Goal: Obtain resource: Obtain resource

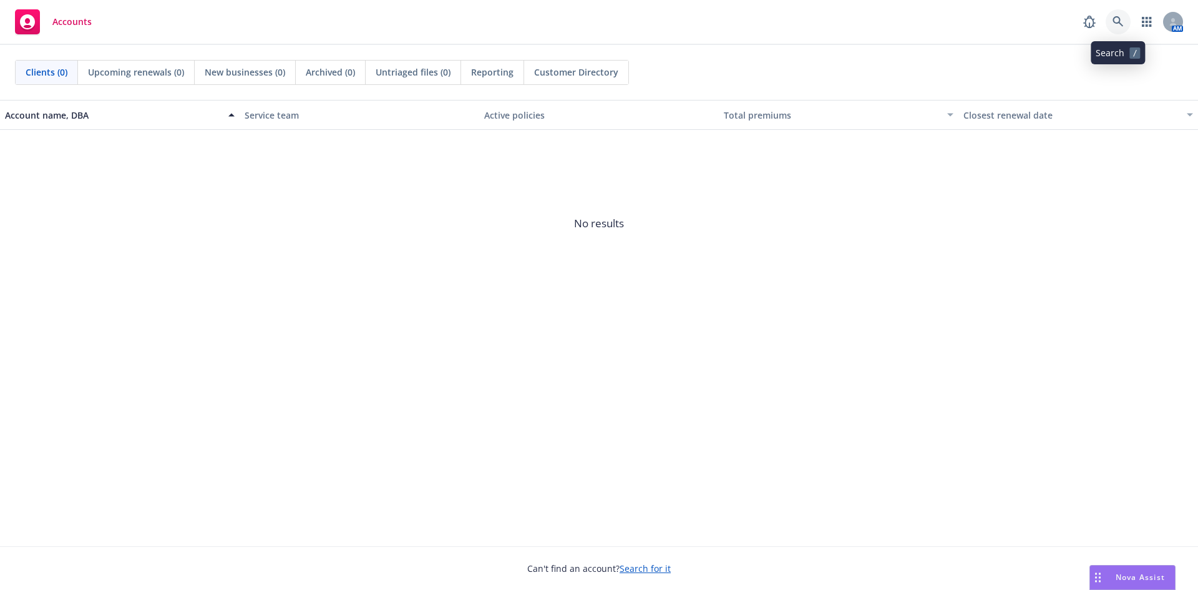
click at [1123, 19] on icon at bounding box center [1118, 21] width 11 height 11
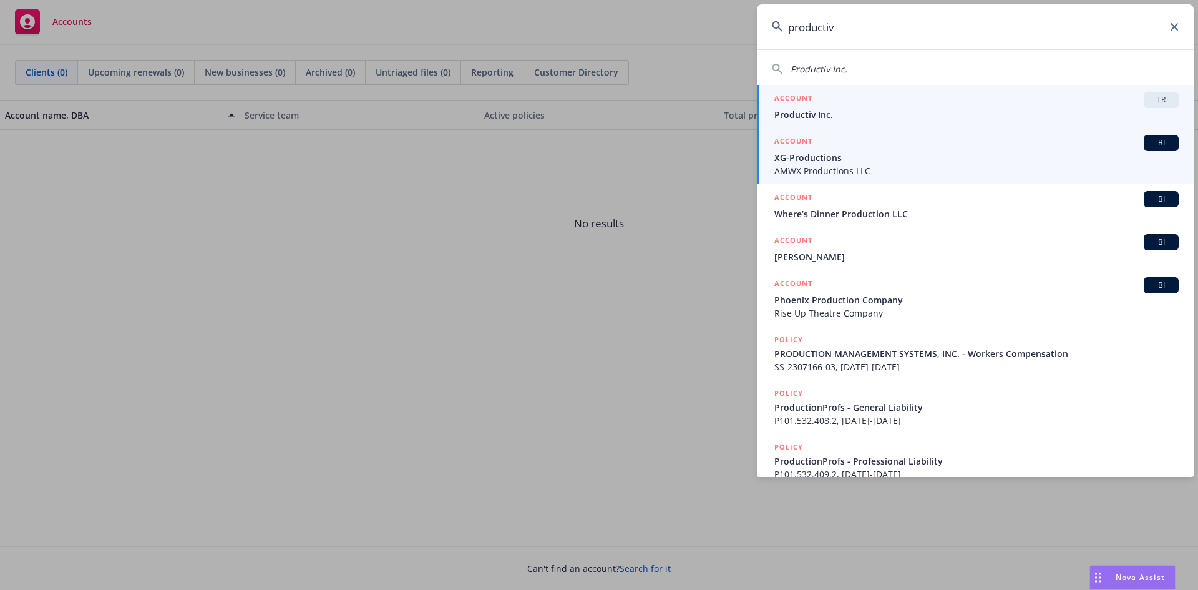
type input "productiv"
click at [889, 111] on span "Productiv Inc." at bounding box center [977, 114] width 404 height 13
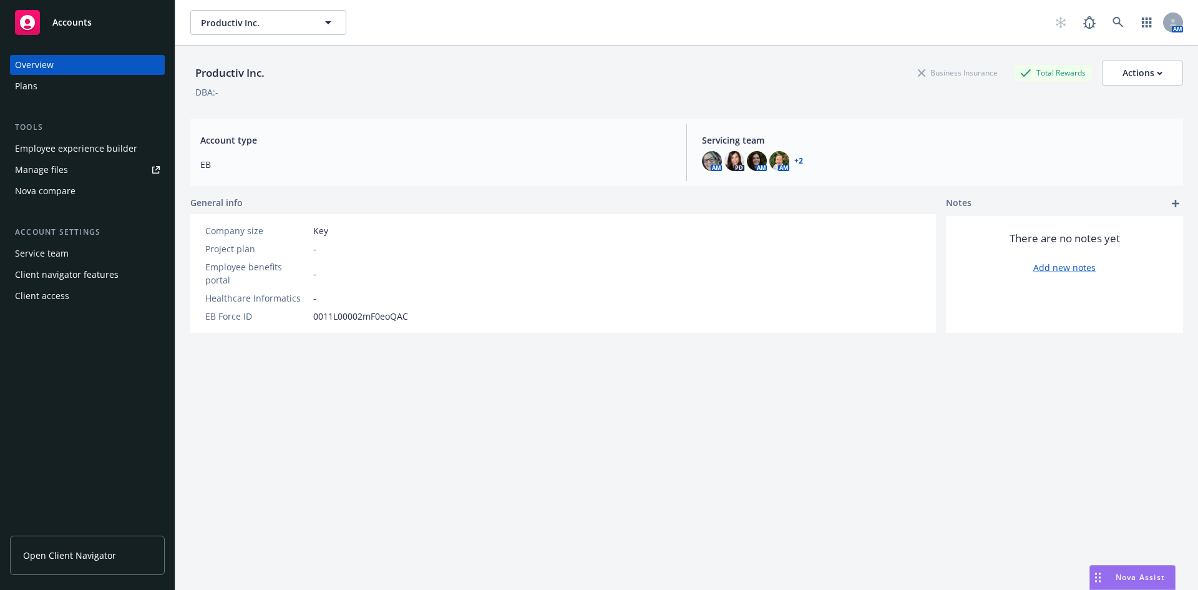
click at [61, 190] on div "Nova compare" at bounding box center [45, 191] width 61 height 20
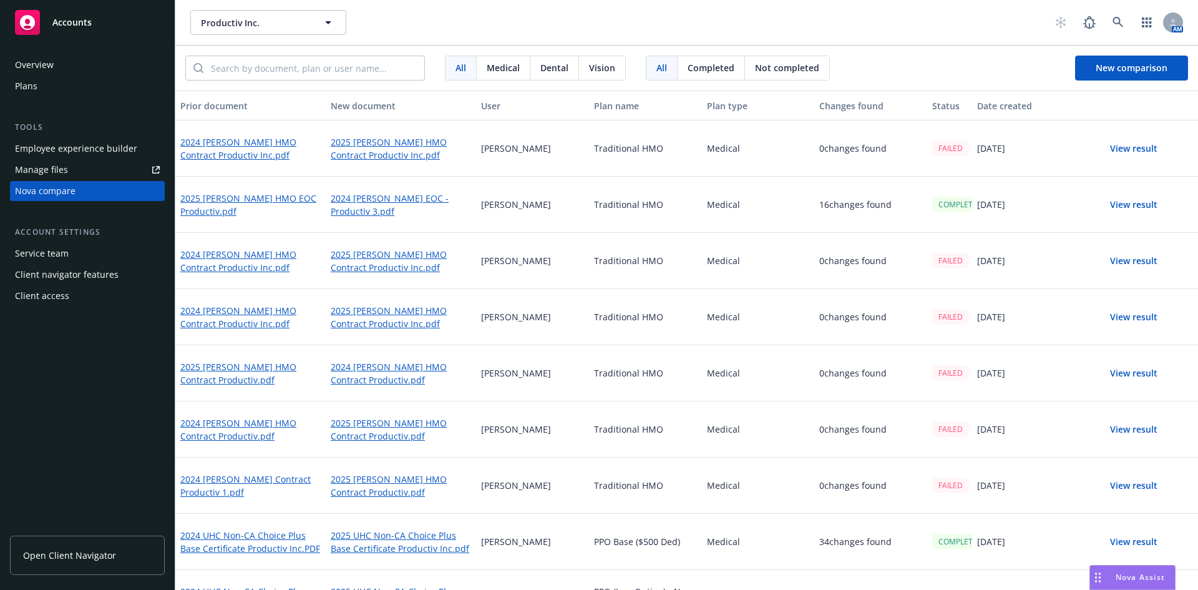
click at [1112, 207] on button "View result" at bounding box center [1133, 204] width 87 height 25
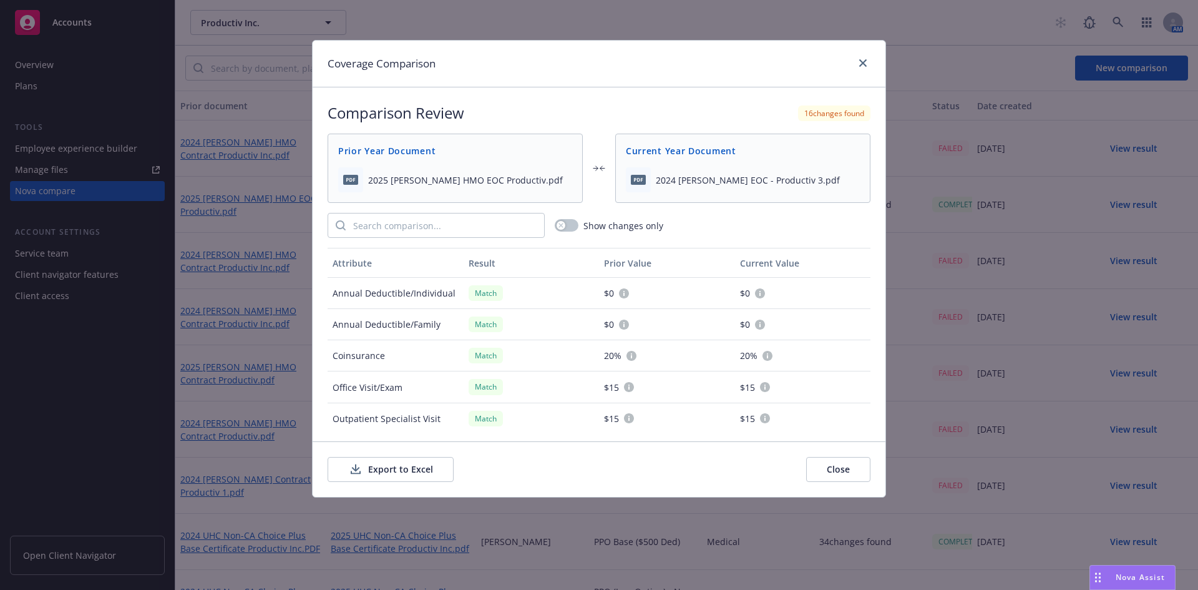
click at [404, 466] on button "Export to Excel" at bounding box center [391, 469] width 126 height 25
click at [867, 64] on link "close" at bounding box center [863, 63] width 15 height 15
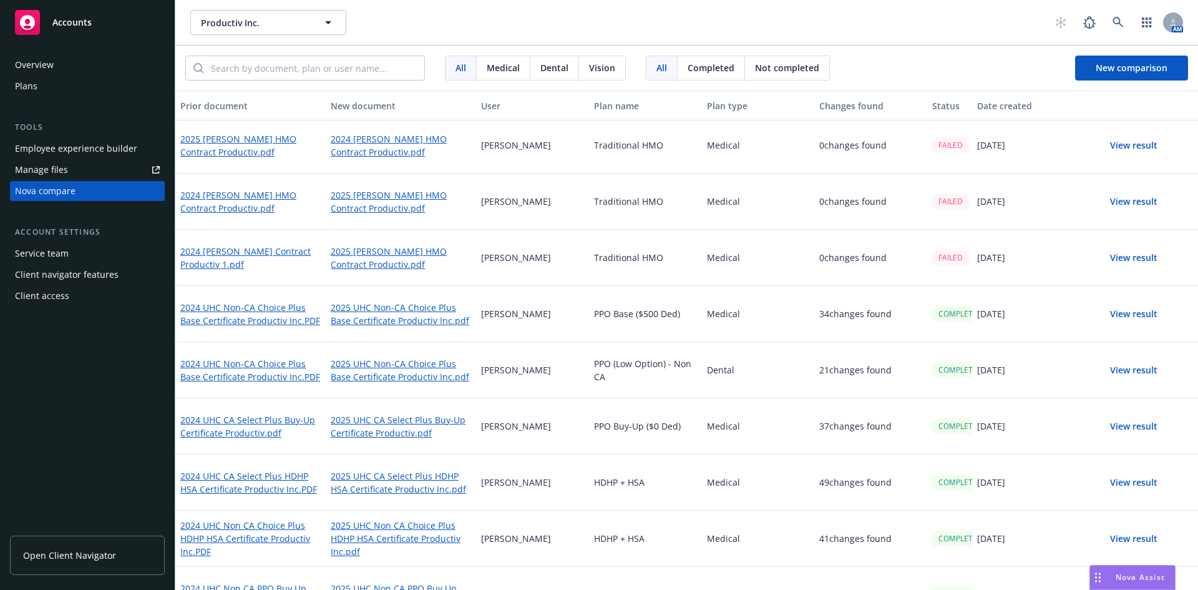
scroll to position [250, 0]
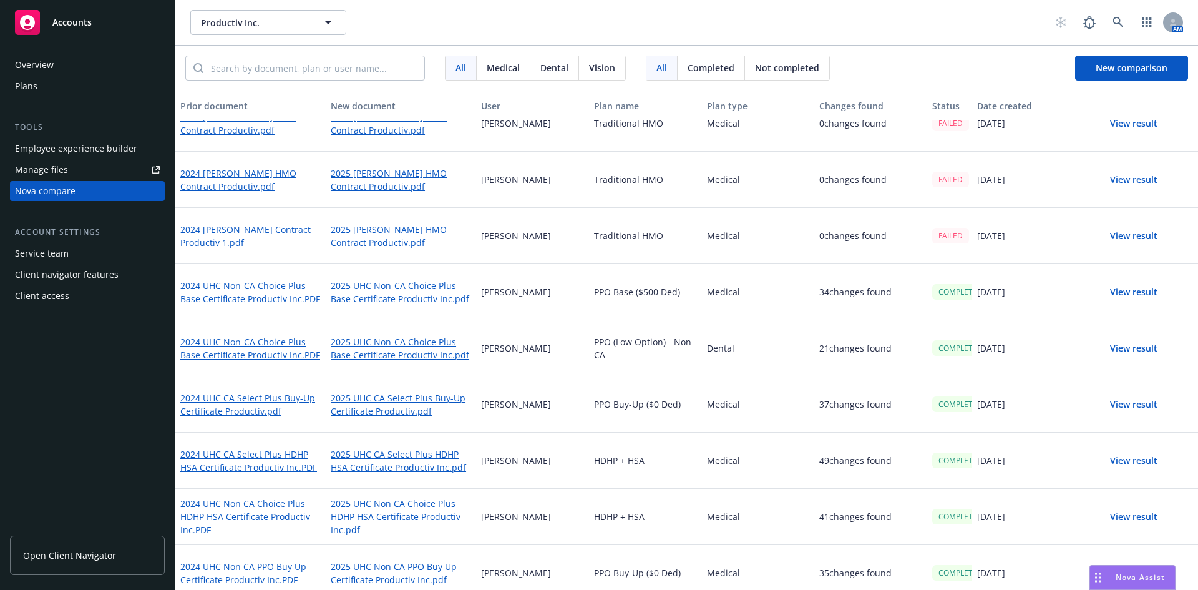
click at [1145, 516] on button "View result" at bounding box center [1133, 516] width 87 height 25
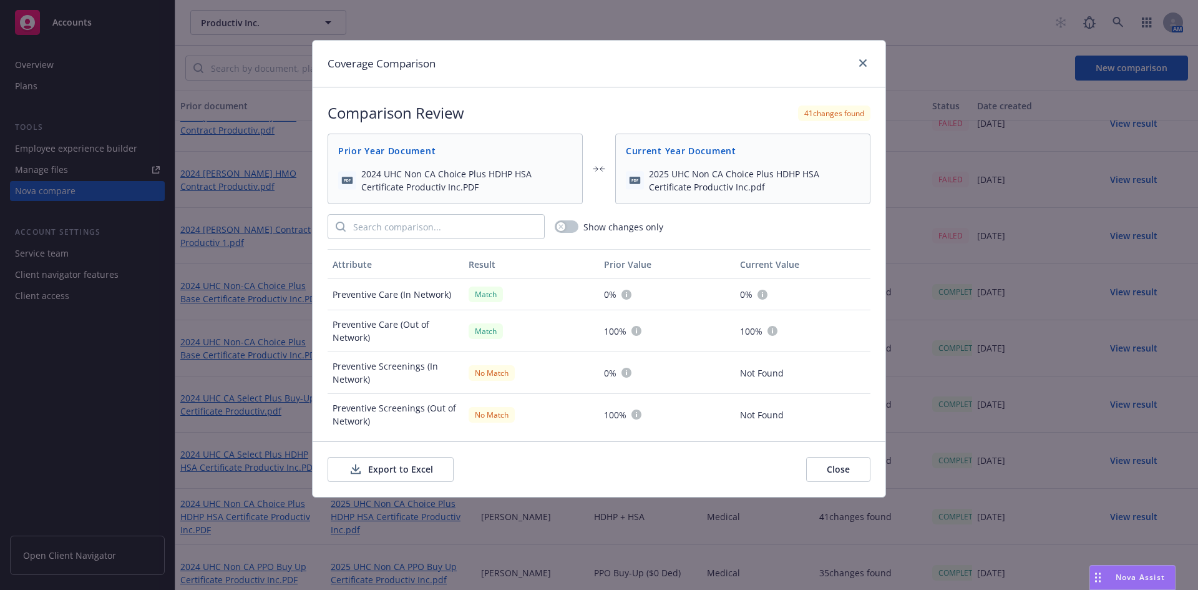
click at [413, 467] on button "Export to Excel" at bounding box center [391, 469] width 126 height 25
click at [863, 63] on icon "close" at bounding box center [862, 62] width 7 height 7
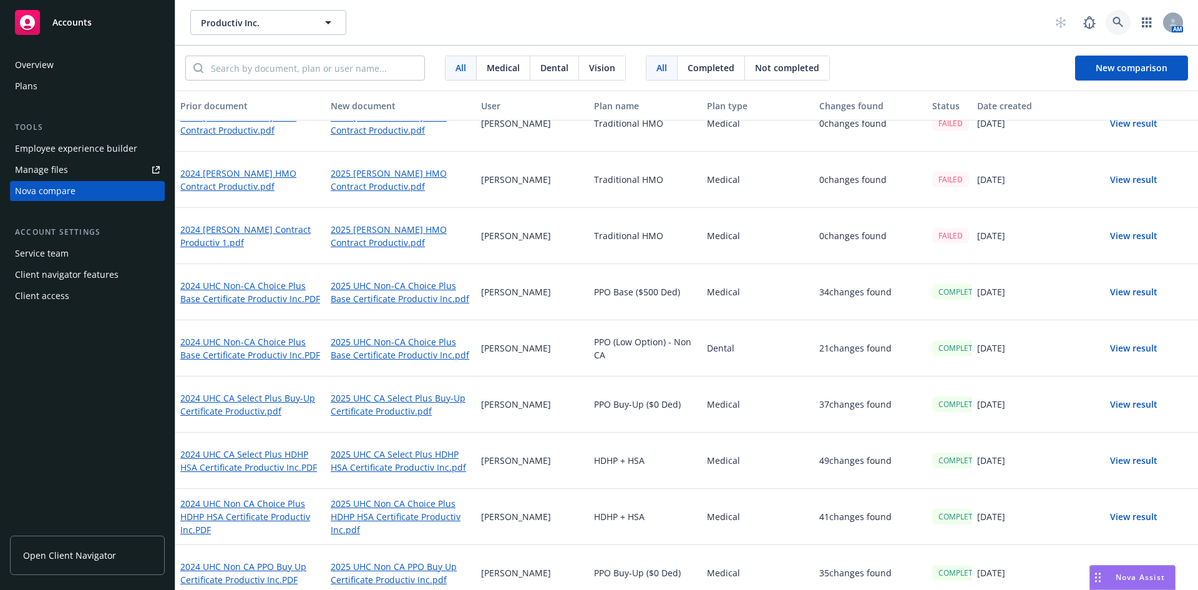
click at [1119, 22] on icon at bounding box center [1118, 22] width 11 height 11
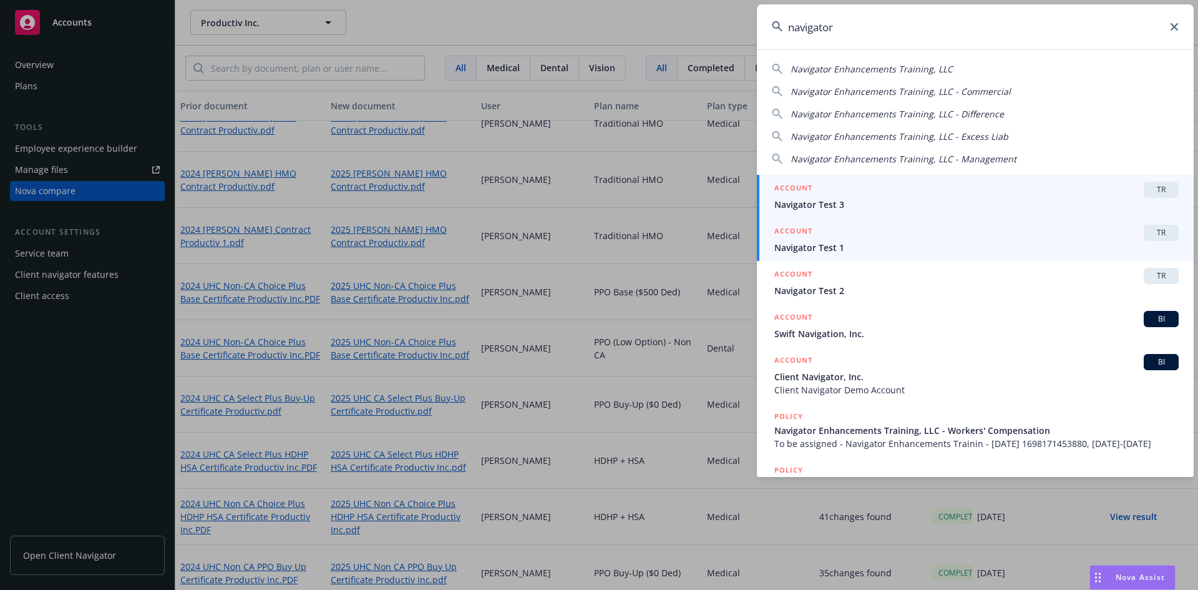
type input "navigator"
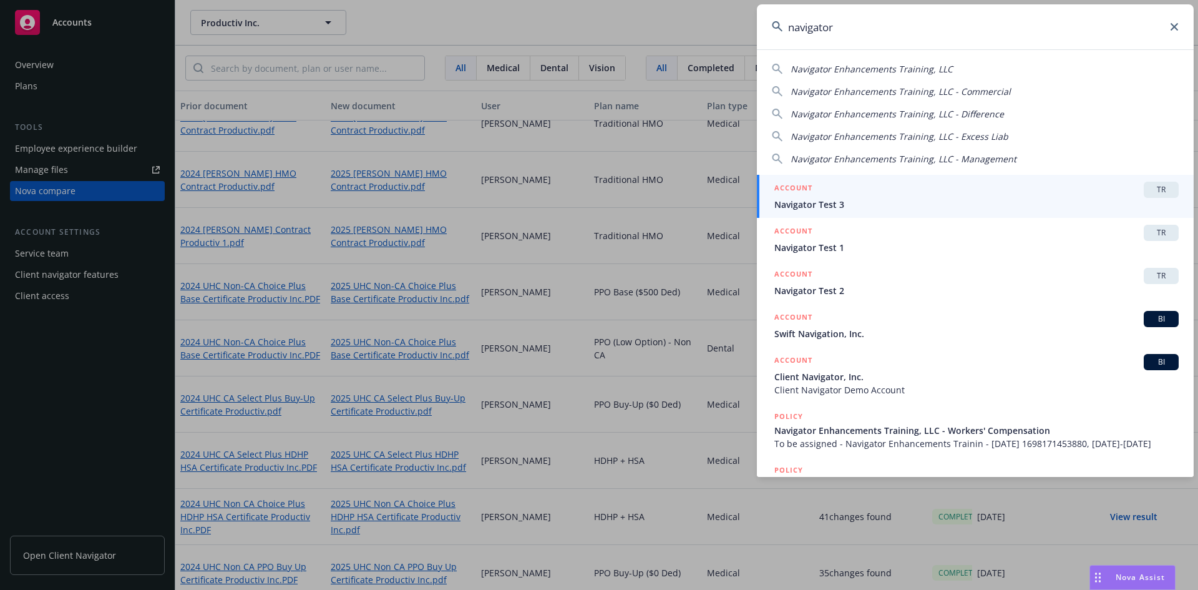
click at [906, 240] on div "ACCOUNT TR Navigator Test 1" at bounding box center [977, 239] width 404 height 29
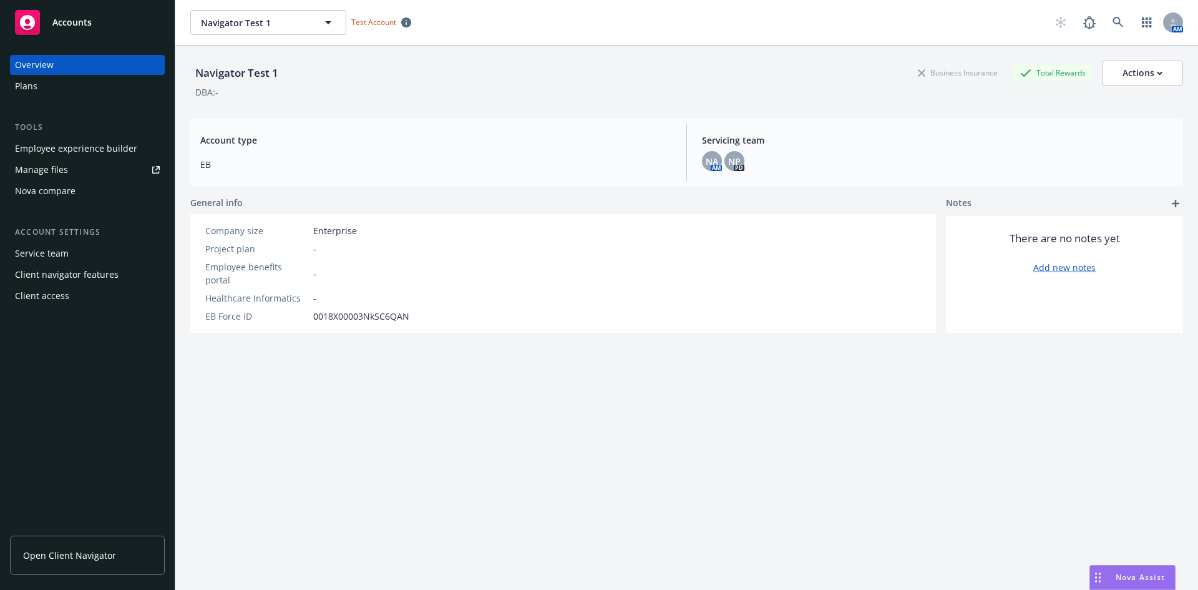
click at [30, 86] on div "Plans" at bounding box center [26, 86] width 22 height 20
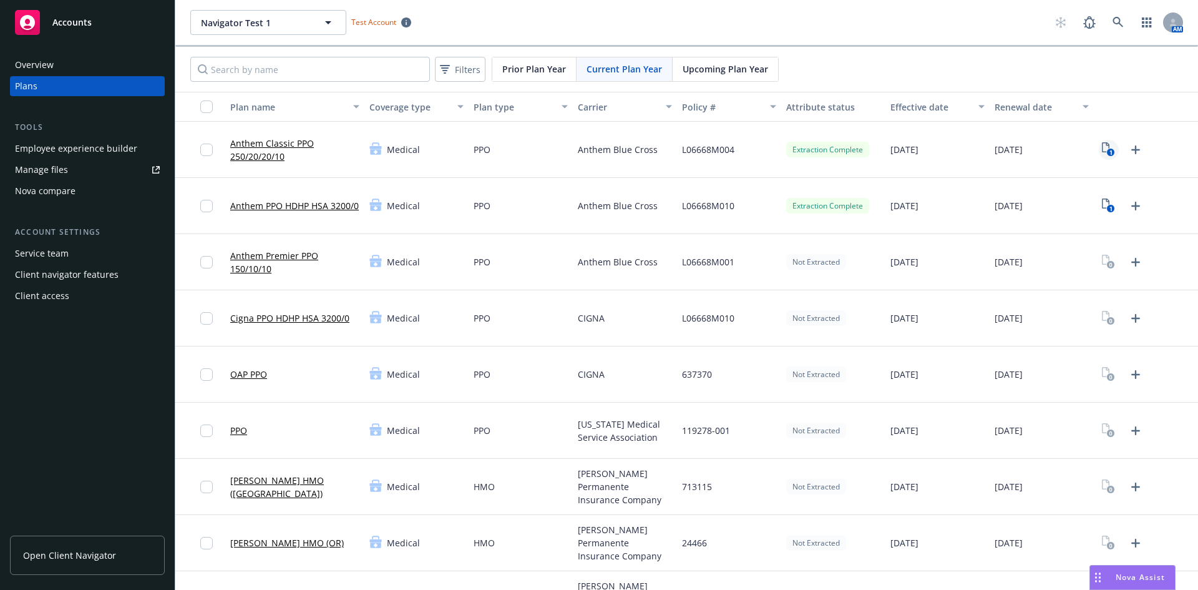
click at [1110, 149] on text "1" at bounding box center [1111, 153] width 3 height 8
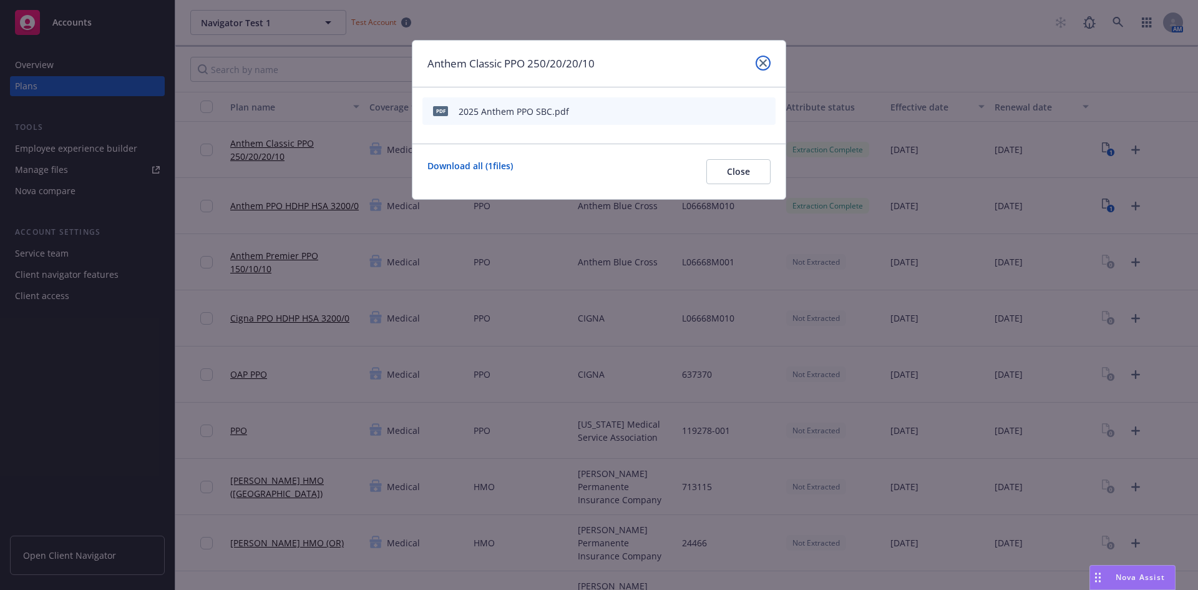
click at [760, 63] on icon "close" at bounding box center [763, 62] width 7 height 7
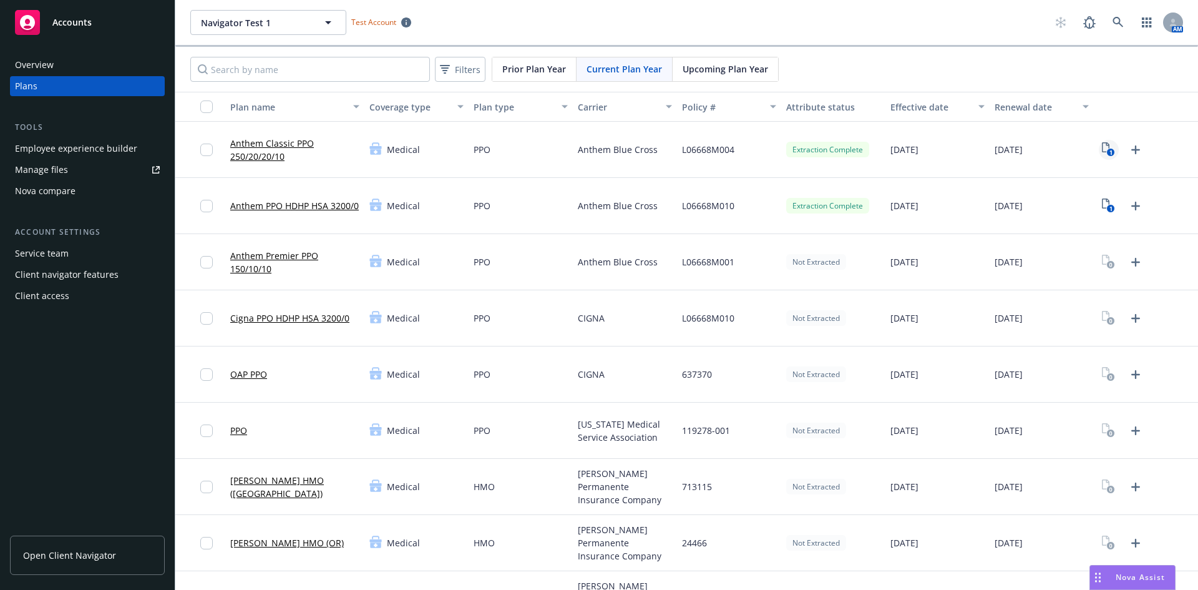
click at [1102, 147] on icon "1" at bounding box center [1108, 149] width 13 height 14
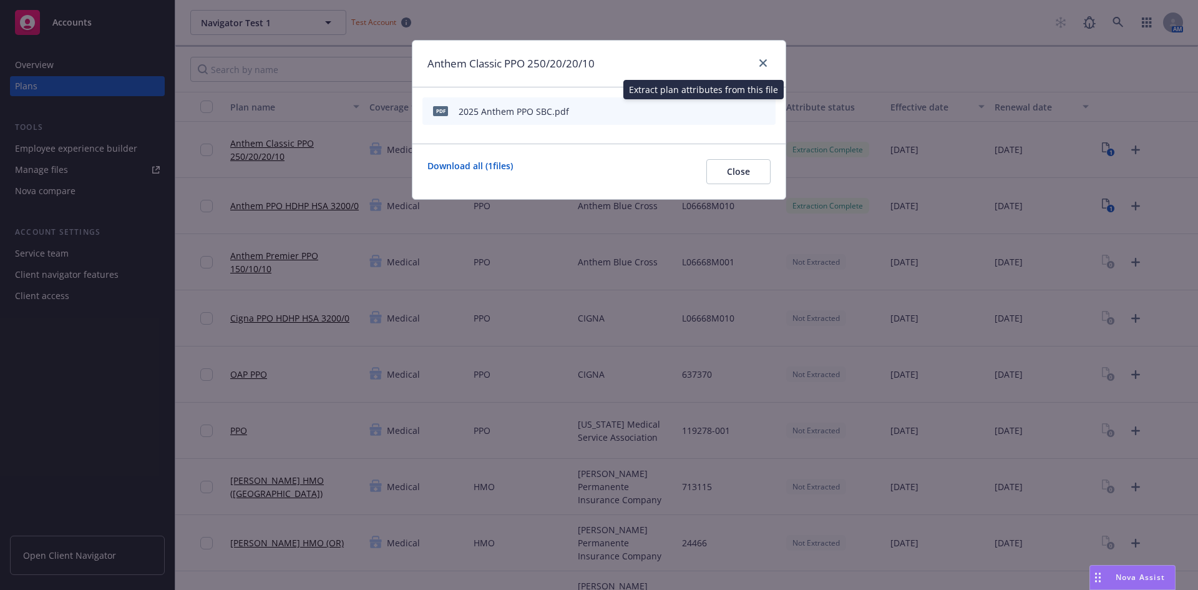
click at [703, 112] on icon "start extraction" at bounding box center [700, 110] width 15 height 15
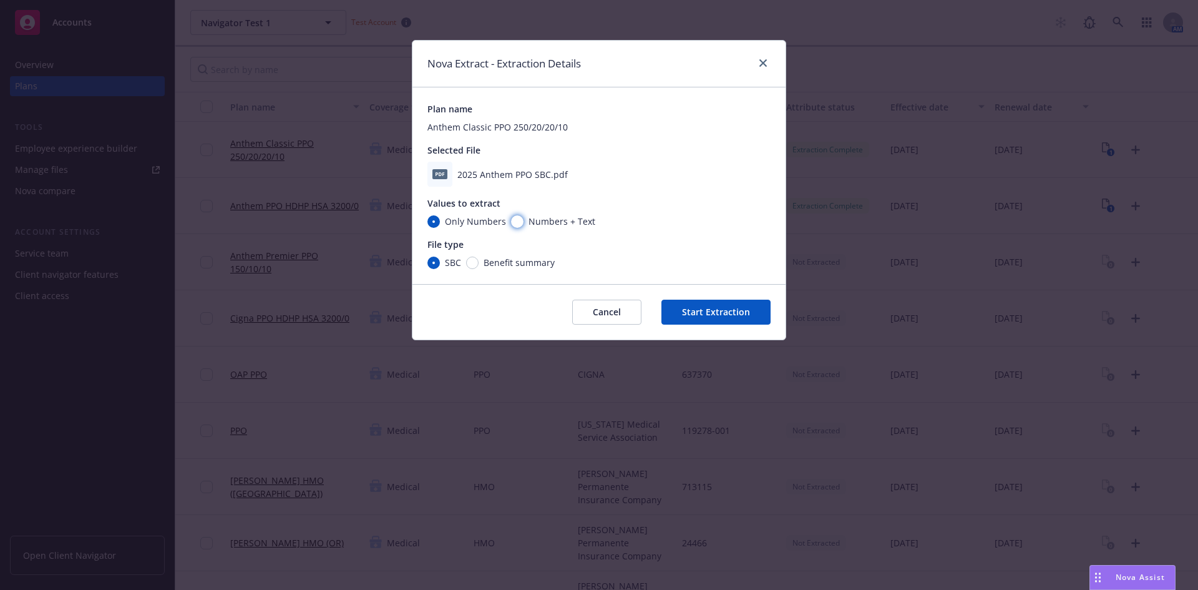
click at [515, 225] on input "Numbers + Text" at bounding box center [517, 221] width 12 height 12
radio input "true"
click at [731, 312] on button "Start Extraction" at bounding box center [716, 312] width 109 height 25
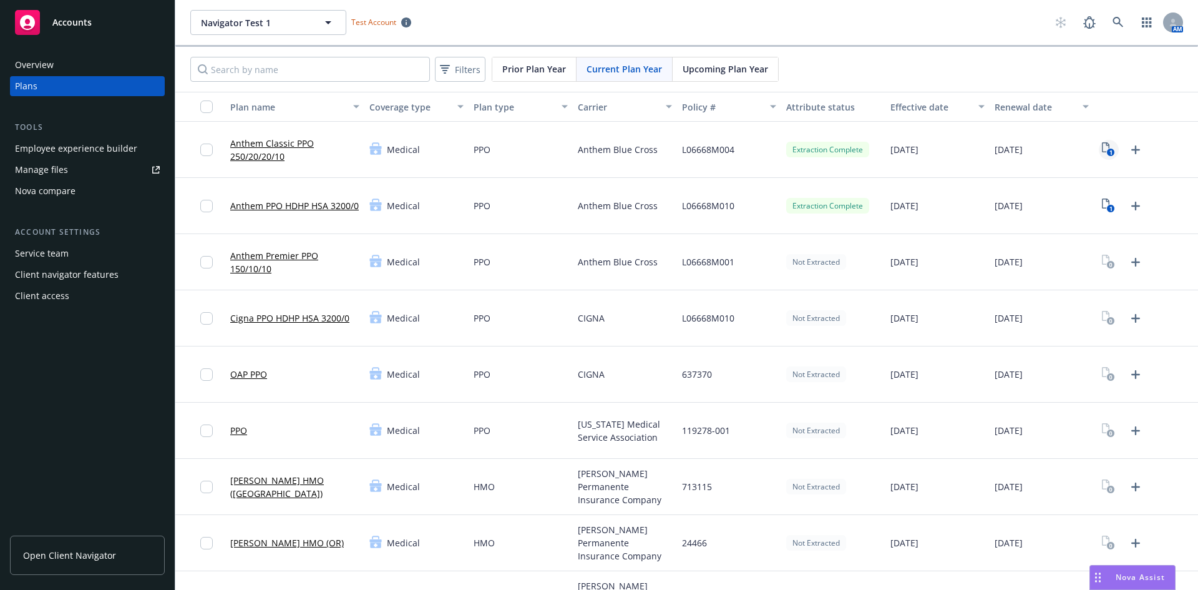
click at [1102, 147] on icon "1" at bounding box center [1108, 149] width 13 height 14
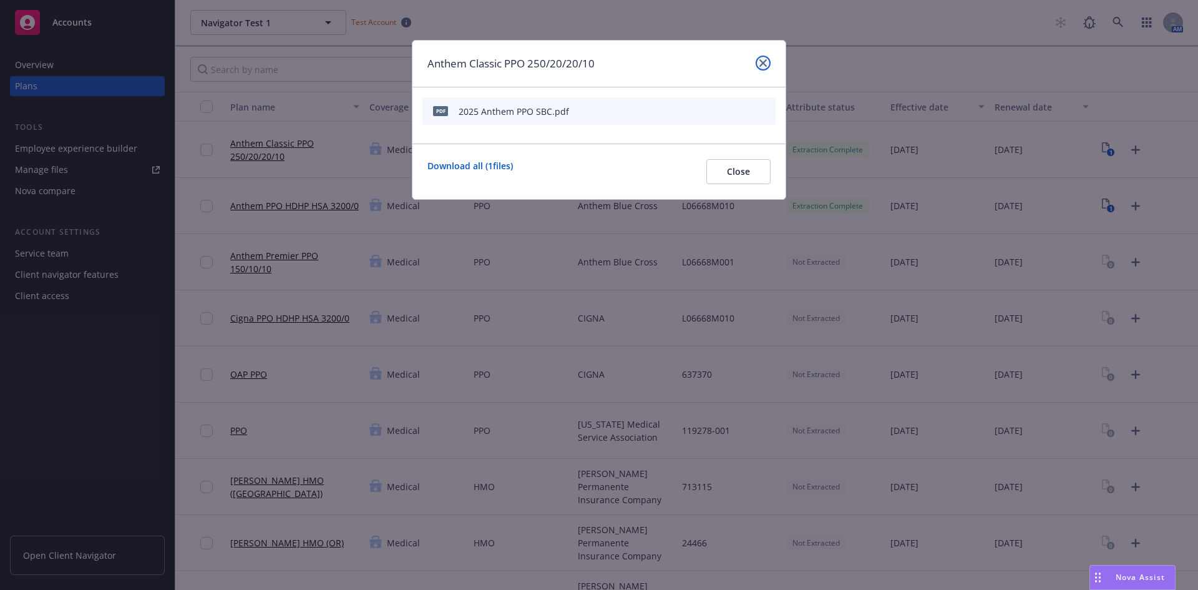
click at [766, 64] on icon "close" at bounding box center [763, 62] width 7 height 7
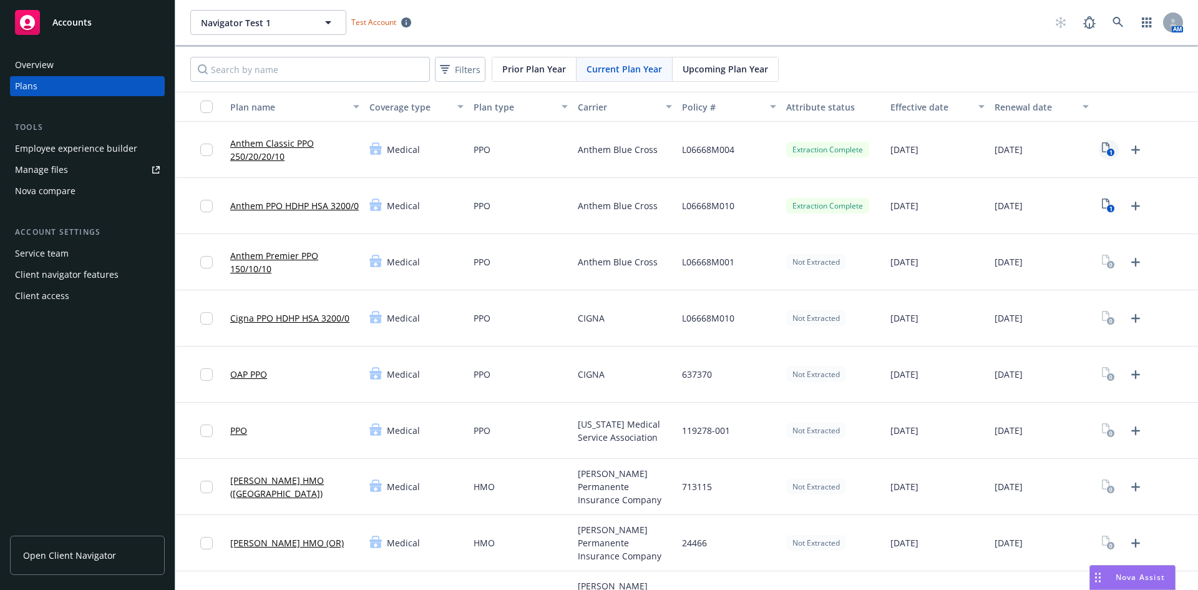
click at [1102, 148] on icon "1" at bounding box center [1108, 149] width 13 height 14
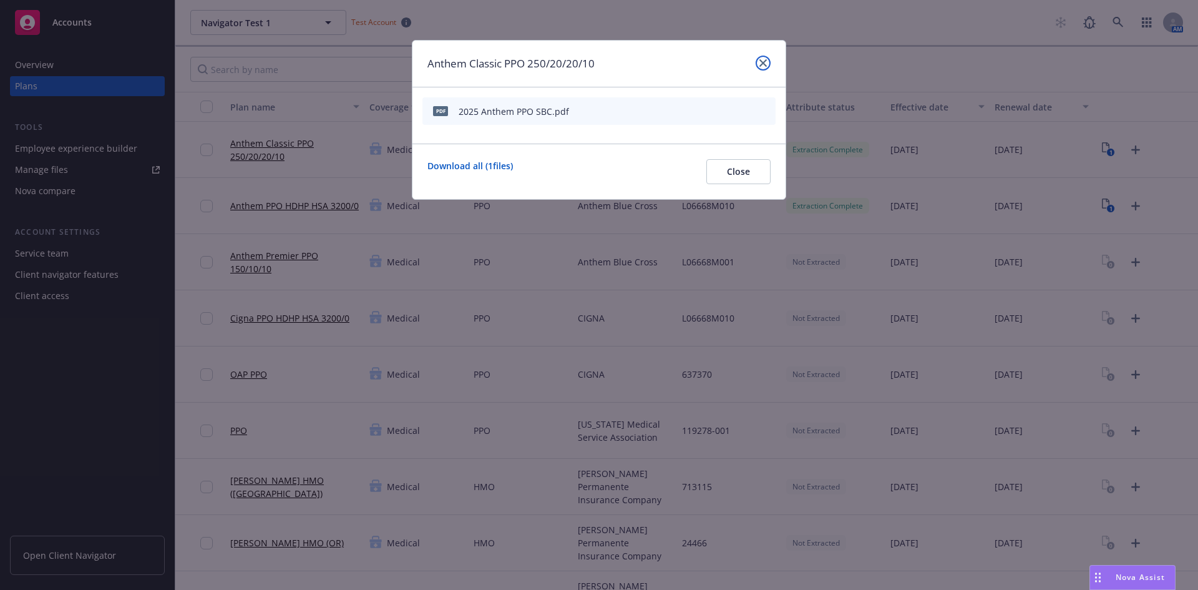
click at [764, 62] on icon "close" at bounding box center [763, 62] width 7 height 7
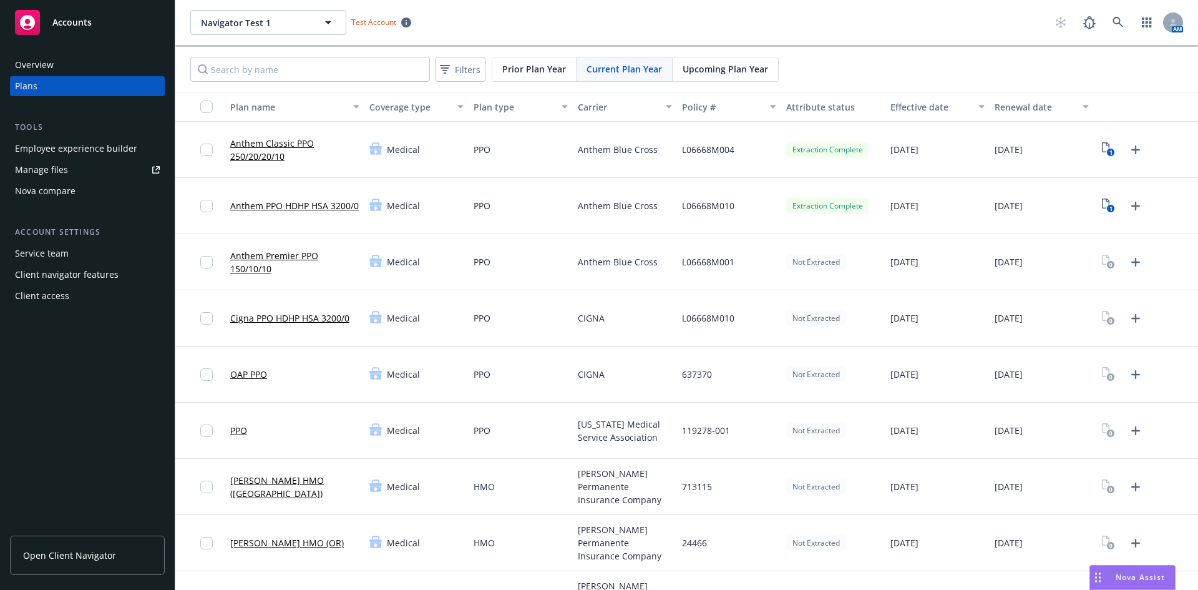
click at [831, 148] on div "Extraction Complete" at bounding box center [827, 150] width 83 height 16
click at [820, 147] on div "Extraction Complete" at bounding box center [827, 150] width 83 height 16
click at [1132, 149] on icon "Upload Plan Documents" at bounding box center [1136, 149] width 9 height 9
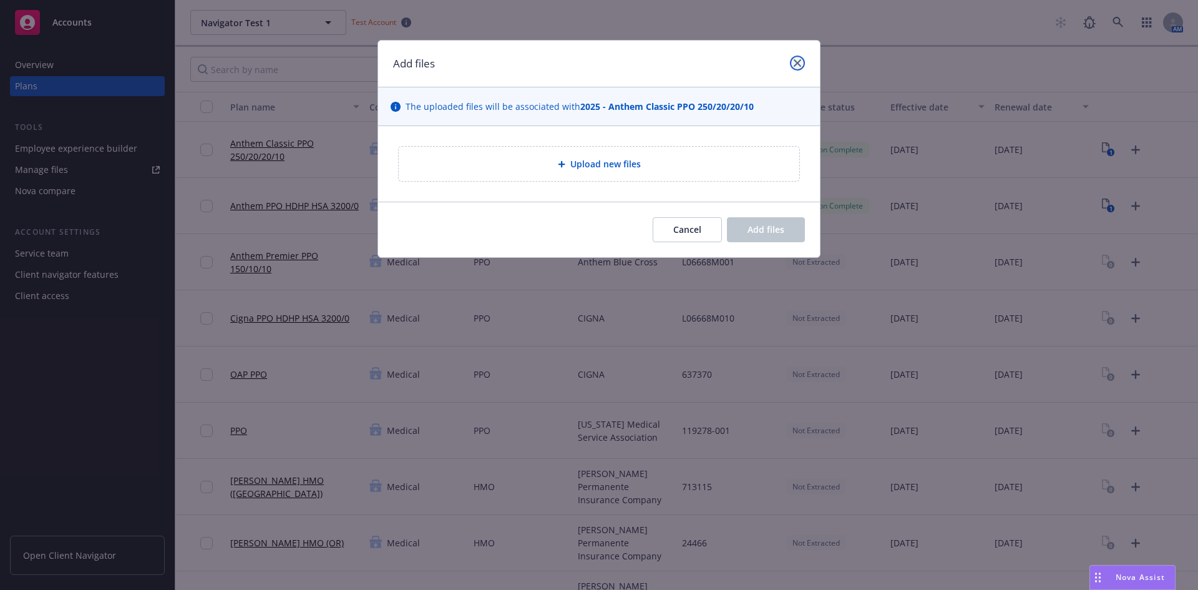
click at [800, 57] on link "close" at bounding box center [797, 63] width 15 height 15
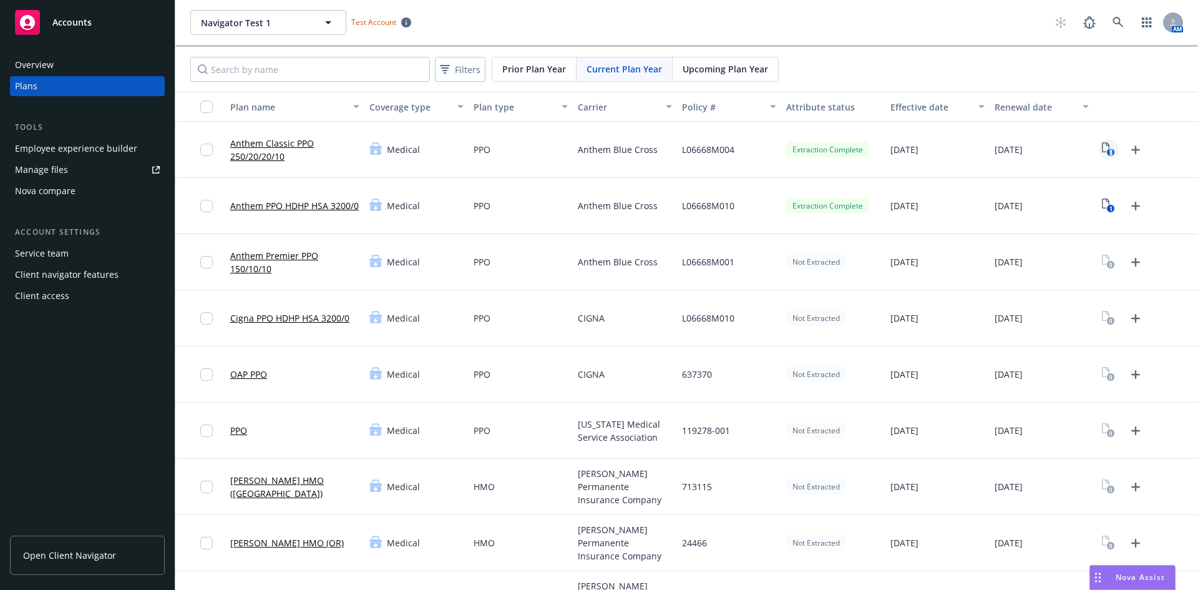
click at [1102, 149] on icon "1" at bounding box center [1108, 149] width 13 height 14
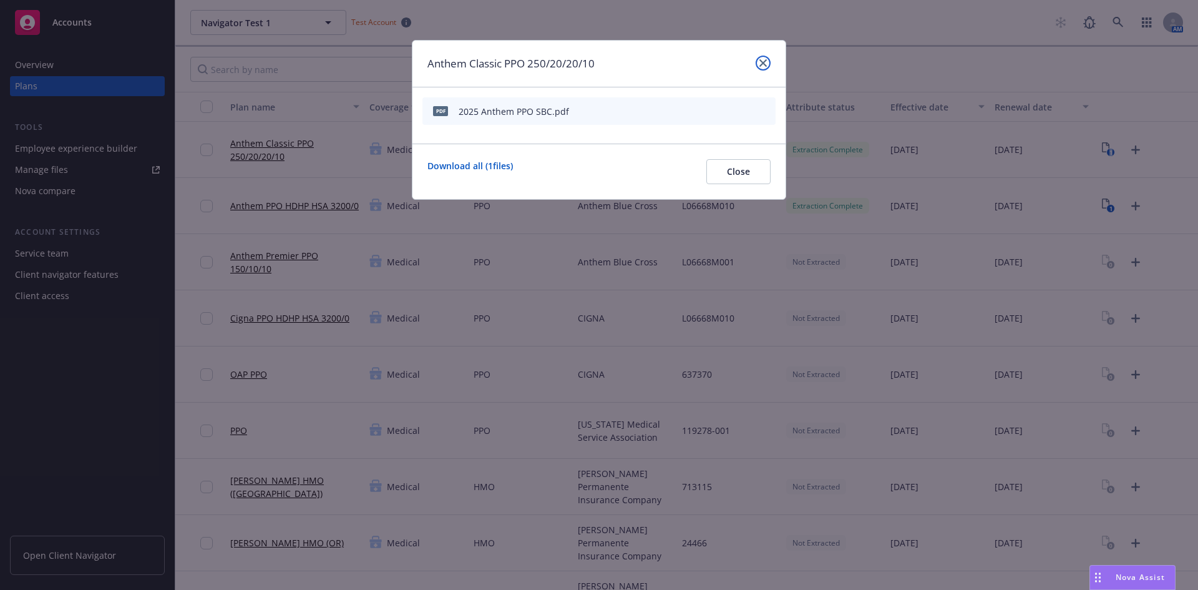
click at [762, 64] on icon "close" at bounding box center [763, 62] width 7 height 7
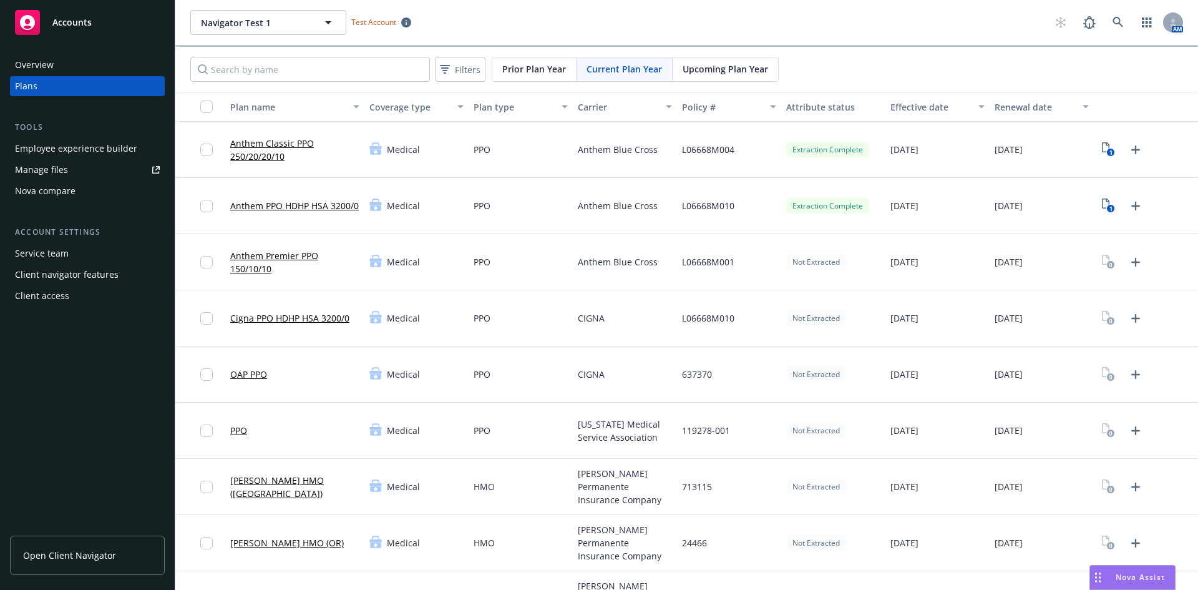
click at [265, 148] on link "Anthem Classic PPO 250/20/20/10" at bounding box center [294, 150] width 129 height 26
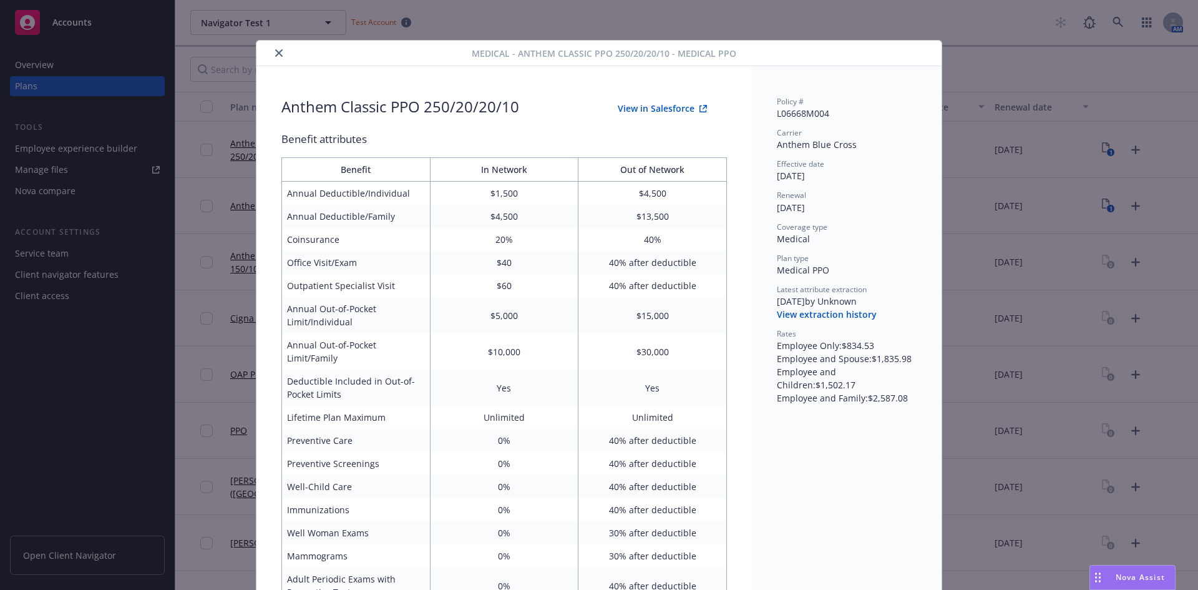
scroll to position [37, 0]
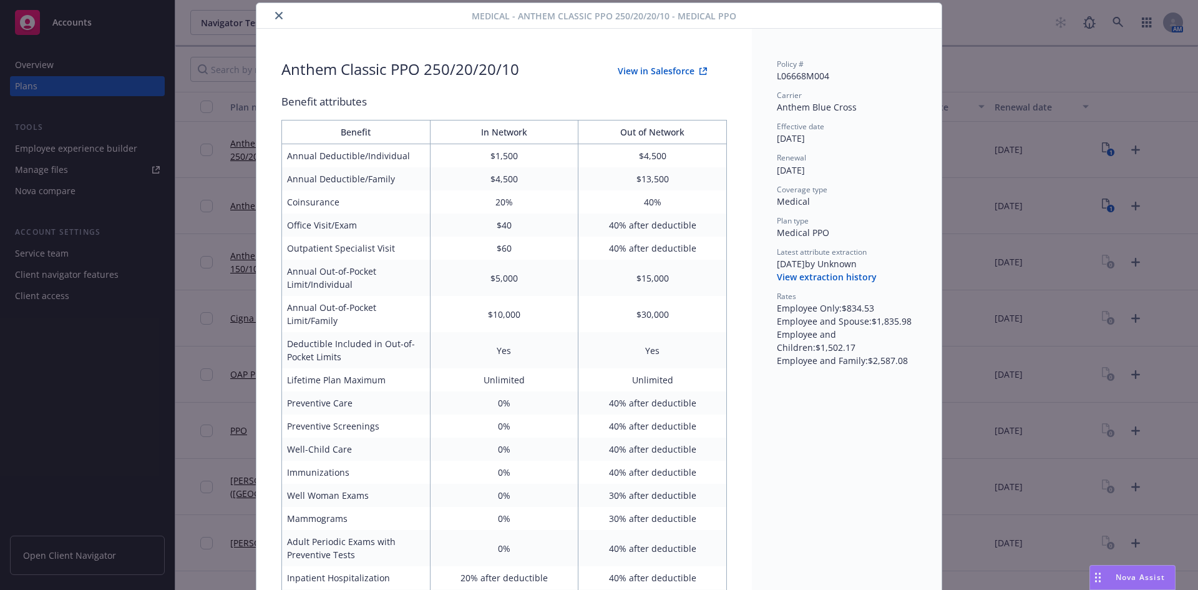
click at [637, 68] on button "View in Salesforce" at bounding box center [662, 71] width 129 height 25
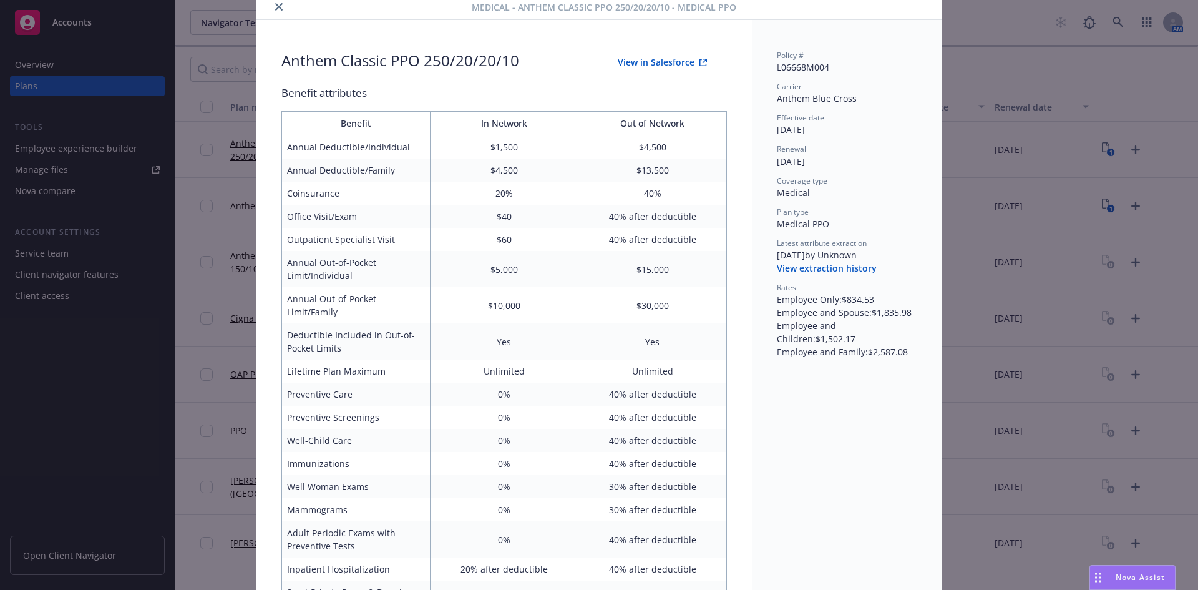
scroll to position [0, 0]
